Goal: Information Seeking & Learning: Learn about a topic

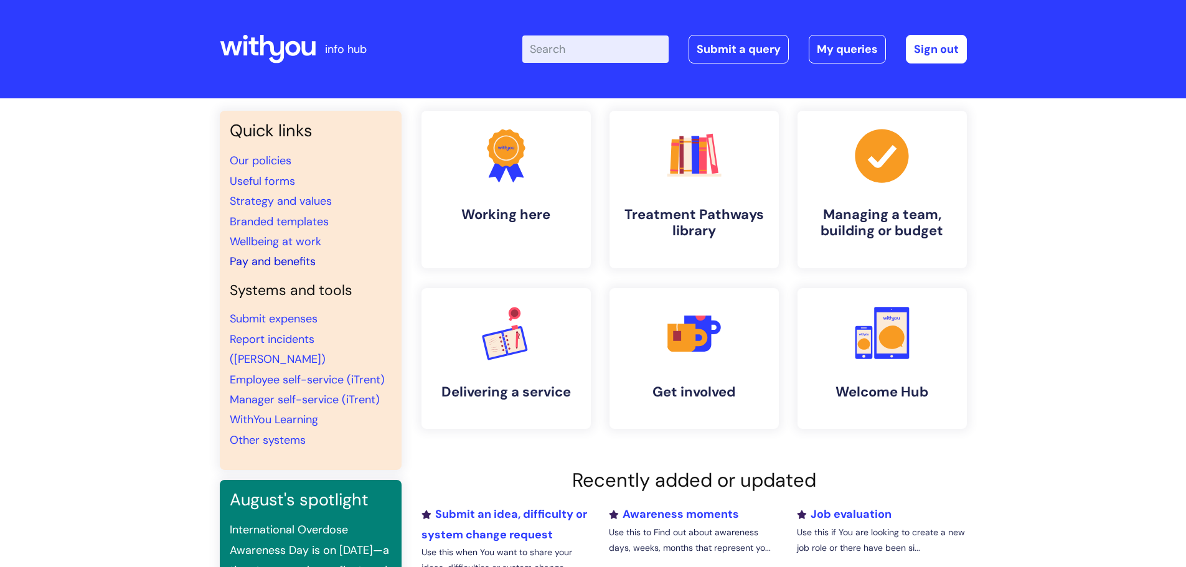
click at [288, 263] on link "Pay and benefits" at bounding box center [273, 261] width 86 height 15
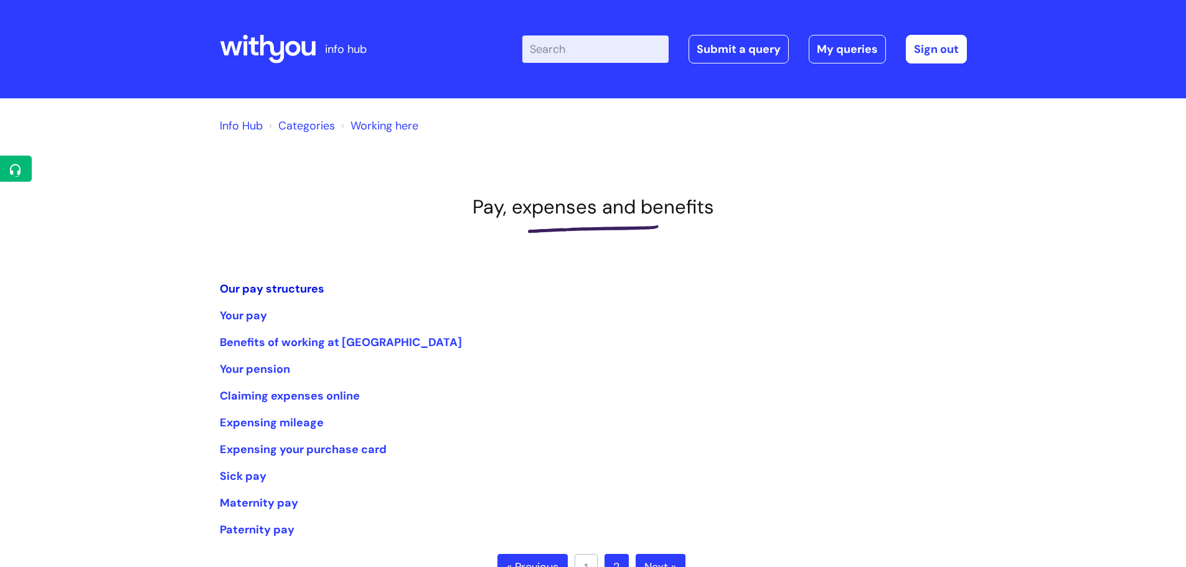
click at [280, 292] on link "Our pay structures" at bounding box center [272, 288] width 105 height 15
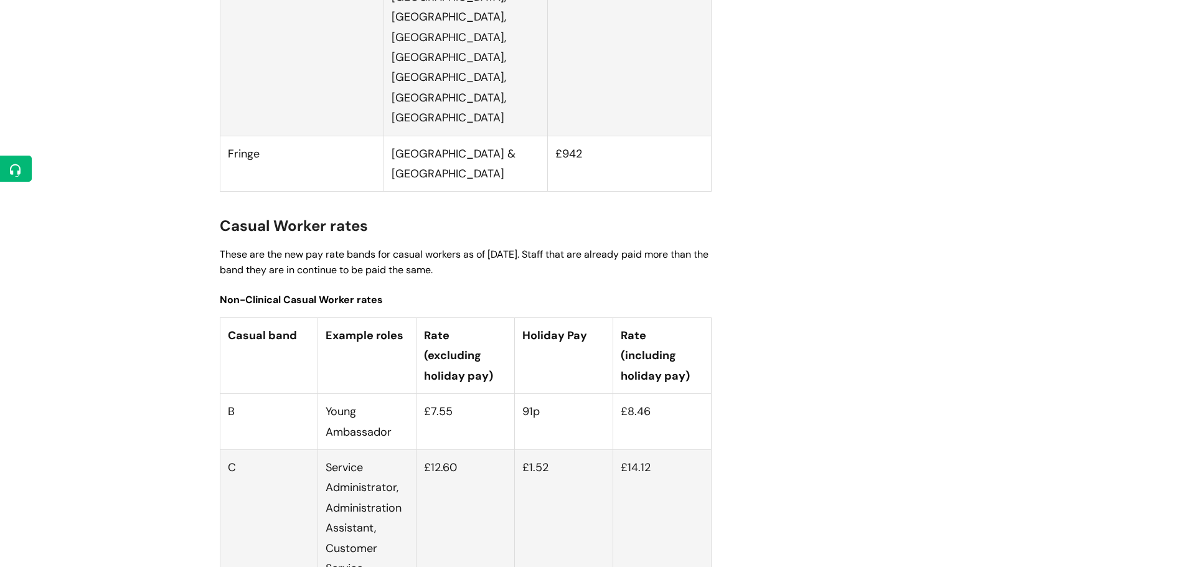
scroll to position [3299, 0]
